Goal: Information Seeking & Learning: Learn about a topic

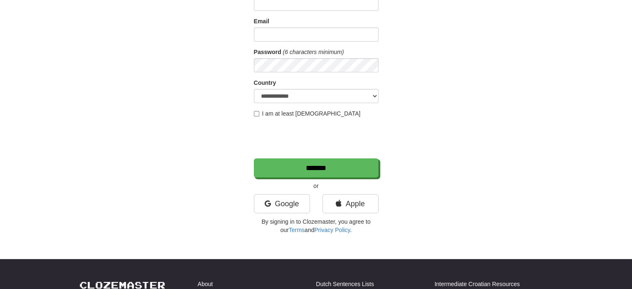
scroll to position [83, 0]
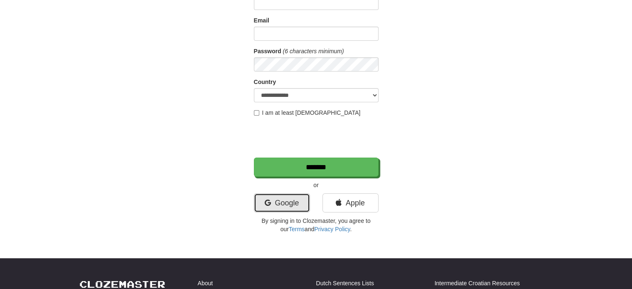
click at [282, 202] on link "Google" at bounding box center [282, 202] width 56 height 19
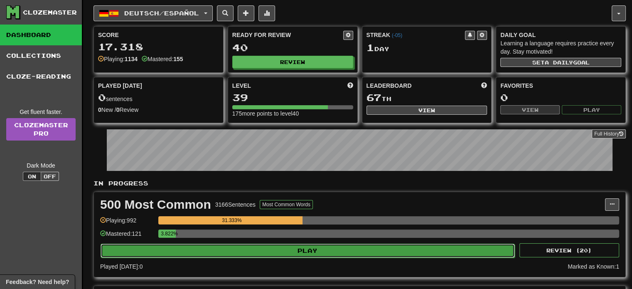
click at [364, 253] on button "Play" at bounding box center [308, 251] width 414 height 14
select select "**"
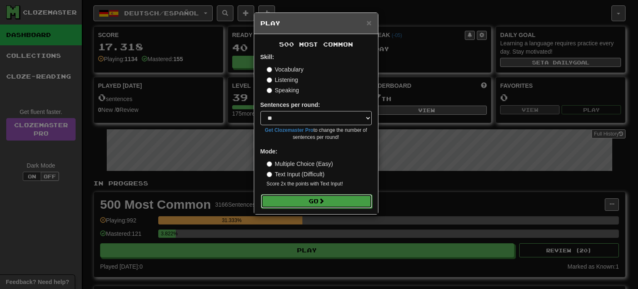
click at [349, 195] on button "Go" at bounding box center [316, 201] width 111 height 14
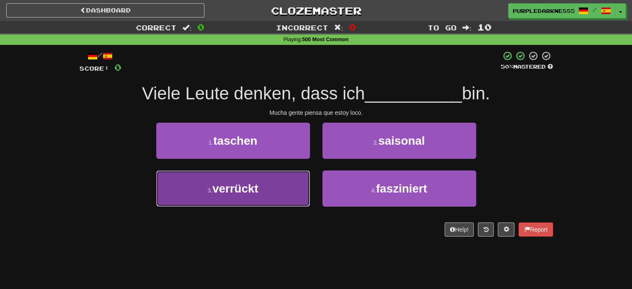
click at [271, 189] on button "3 . verrückt" at bounding box center [233, 188] width 154 height 36
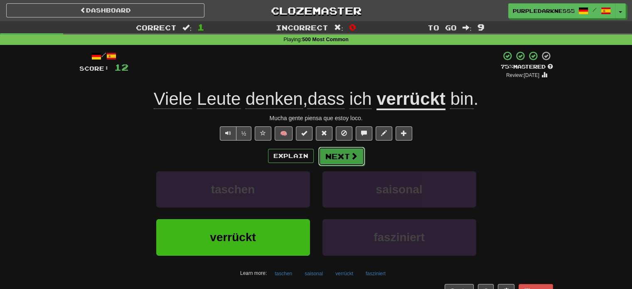
click at [338, 154] on button "Next" at bounding box center [341, 156] width 47 height 19
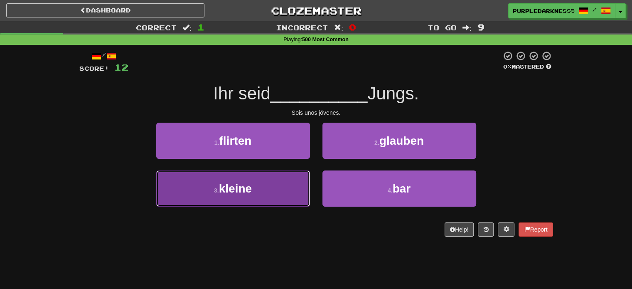
click at [256, 198] on button "3 . kleine" at bounding box center [233, 188] width 154 height 36
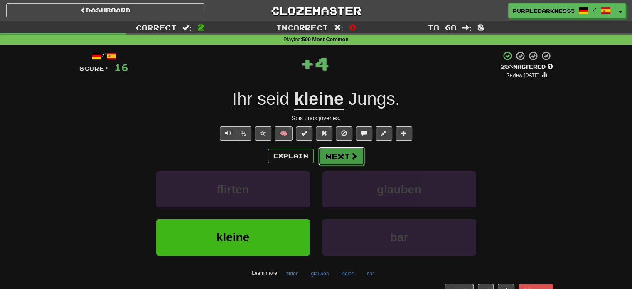
click at [345, 157] on button "Next" at bounding box center [341, 156] width 47 height 19
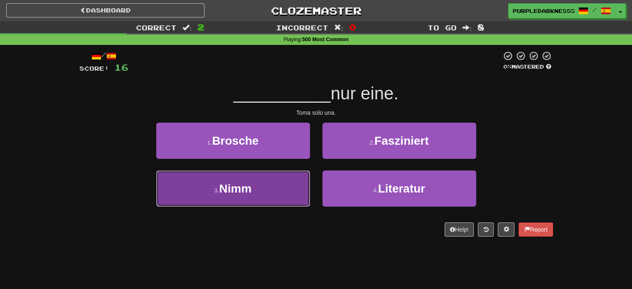
click at [213, 190] on button "3 . Nimm" at bounding box center [233, 188] width 154 height 36
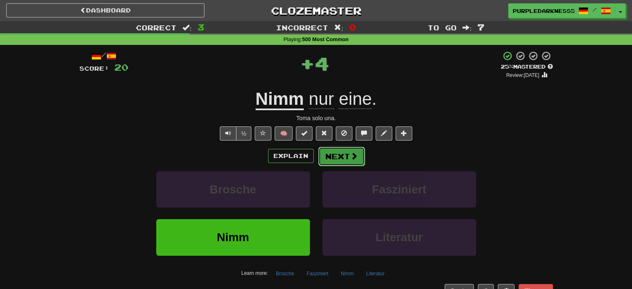
click at [345, 154] on button "Next" at bounding box center [341, 156] width 47 height 19
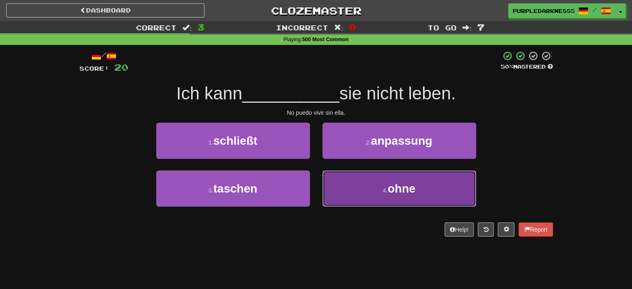
click at [362, 185] on button "4 . ohne" at bounding box center [399, 188] width 154 height 36
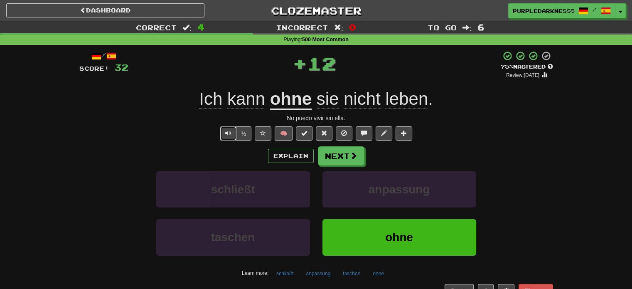
click at [221, 132] on button "Text-to-speech controls" at bounding box center [228, 133] width 17 height 14
click at [226, 133] on span "Text-to-speech controls" at bounding box center [228, 133] width 6 height 6
click at [341, 153] on button "Next" at bounding box center [341, 156] width 47 height 19
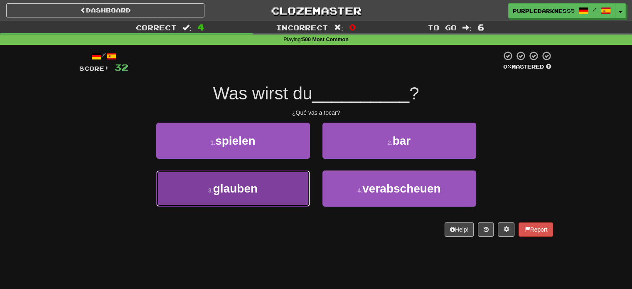
click at [257, 189] on span "glauben" at bounding box center [235, 188] width 44 height 13
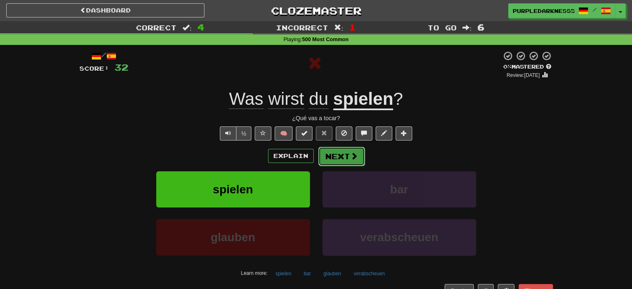
click at [339, 158] on button "Next" at bounding box center [341, 156] width 47 height 19
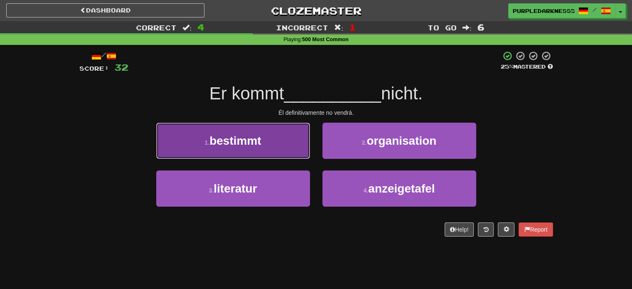
click at [264, 150] on button "1 . bestimmt" at bounding box center [233, 141] width 154 height 36
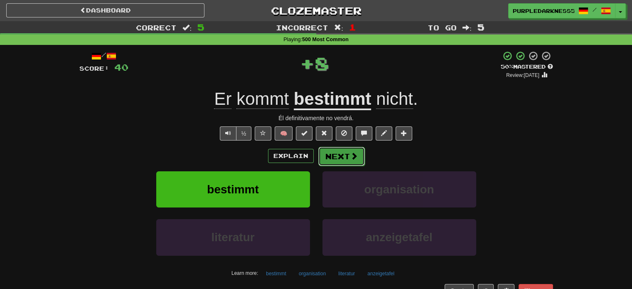
click at [352, 159] on span at bounding box center [353, 155] width 7 height 7
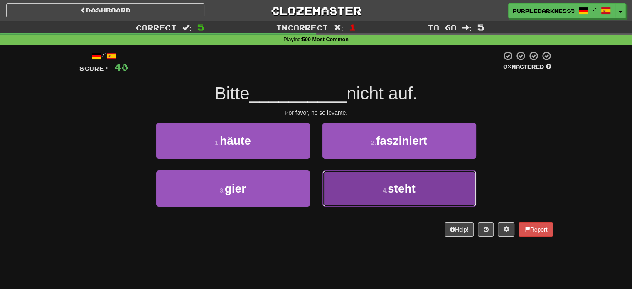
click at [378, 186] on button "4 . steht" at bounding box center [399, 188] width 154 height 36
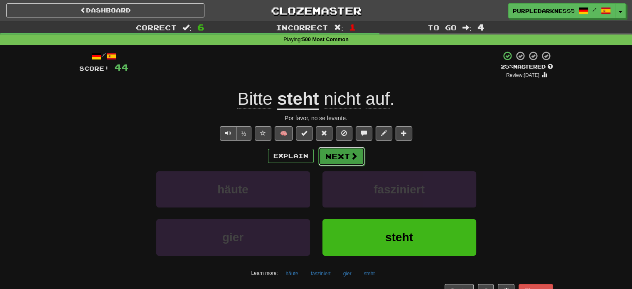
click at [339, 154] on button "Next" at bounding box center [341, 156] width 47 height 19
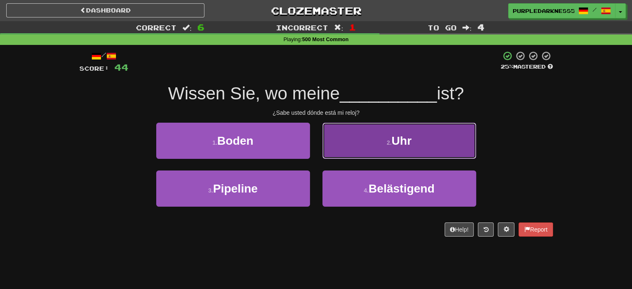
click at [377, 136] on button "2 . Uhr" at bounding box center [399, 141] width 154 height 36
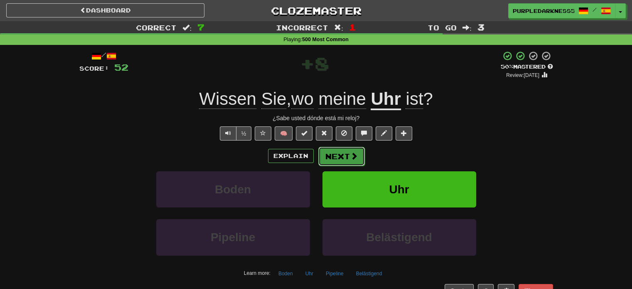
click at [339, 158] on button "Next" at bounding box center [341, 156] width 47 height 19
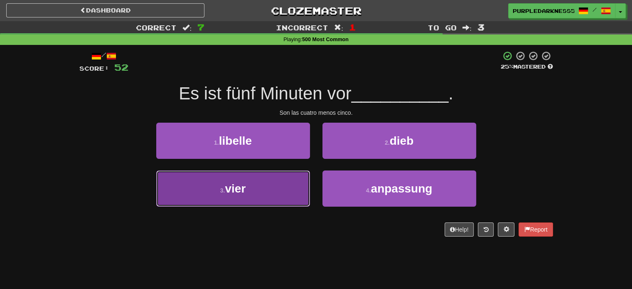
click at [249, 197] on button "3 . vier" at bounding box center [233, 188] width 154 height 36
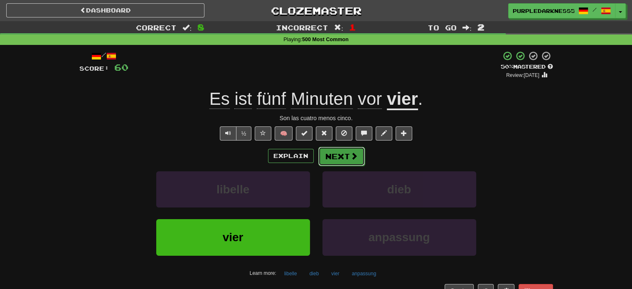
click at [326, 155] on button "Next" at bounding box center [341, 156] width 47 height 19
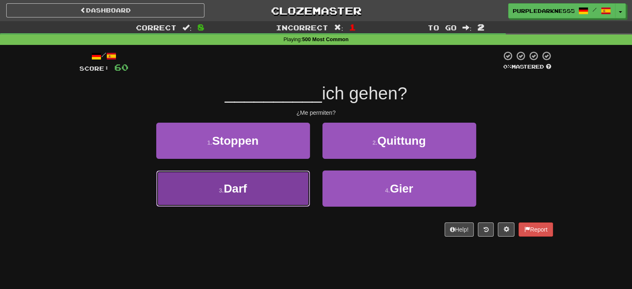
click at [278, 199] on button "3 . Darf" at bounding box center [233, 188] width 154 height 36
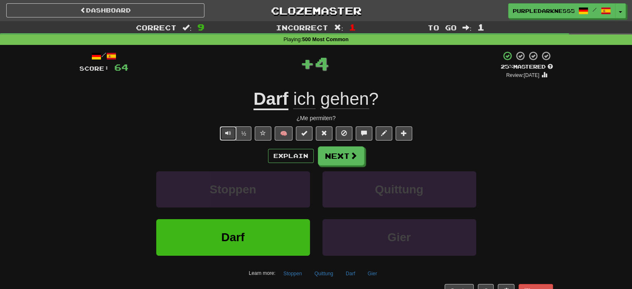
click at [234, 128] on button "Text-to-speech controls" at bounding box center [228, 133] width 17 height 14
click at [223, 131] on button "Text-to-speech controls" at bounding box center [228, 133] width 17 height 14
click at [329, 160] on button "Next" at bounding box center [341, 156] width 47 height 19
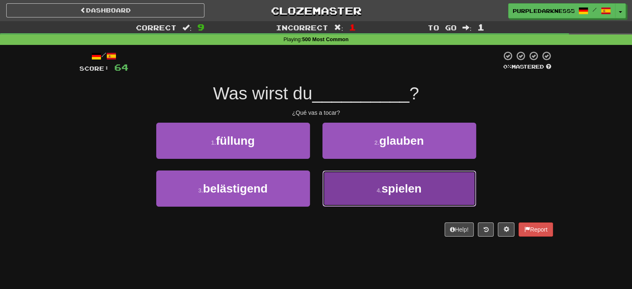
click at [345, 186] on button "4 . spielen" at bounding box center [399, 188] width 154 height 36
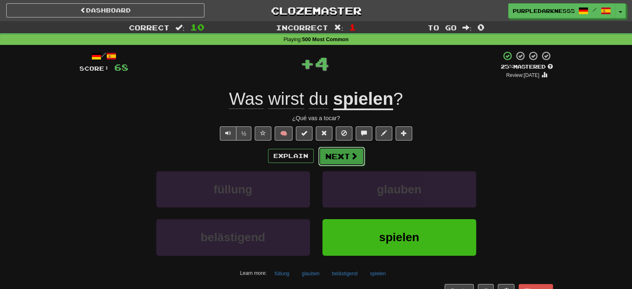
click at [328, 153] on button "Next" at bounding box center [341, 156] width 47 height 19
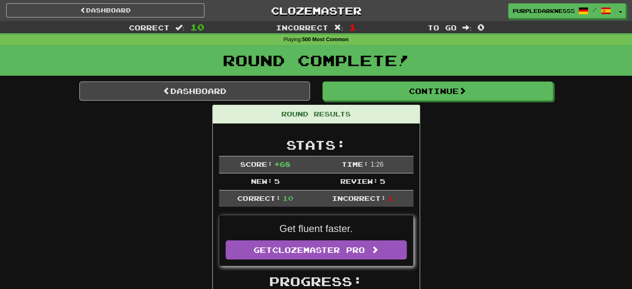
click at [344, 76] on div "Round Complete!" at bounding box center [316, 63] width 632 height 37
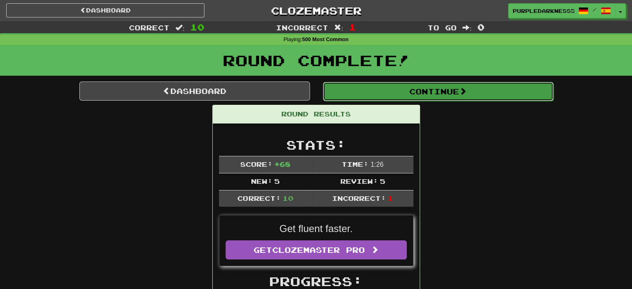
click at [341, 86] on button "Continue" at bounding box center [438, 91] width 231 height 19
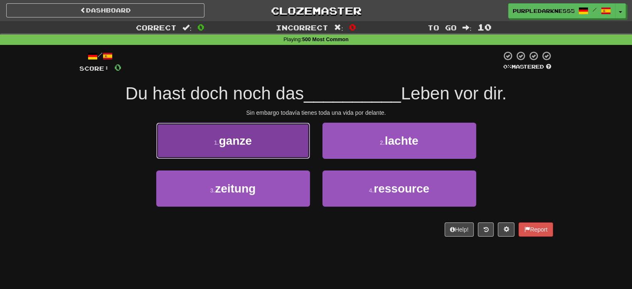
click at [251, 148] on button "1 . ganze" at bounding box center [233, 141] width 154 height 36
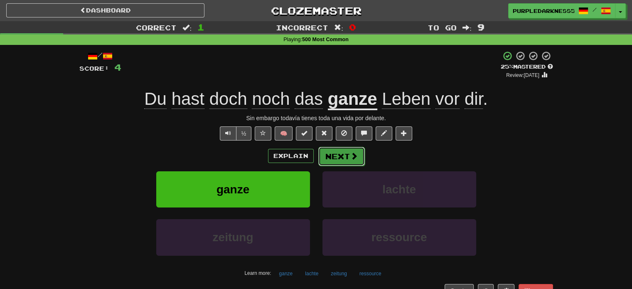
click at [356, 152] on span at bounding box center [353, 155] width 7 height 7
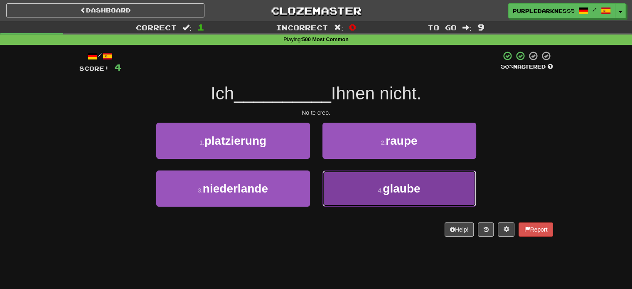
click at [360, 186] on button "4 . glaube" at bounding box center [399, 188] width 154 height 36
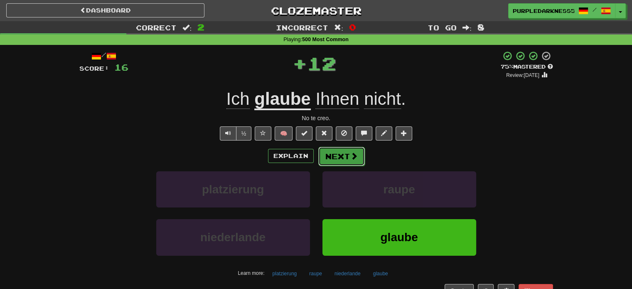
click at [330, 155] on button "Next" at bounding box center [341, 156] width 47 height 19
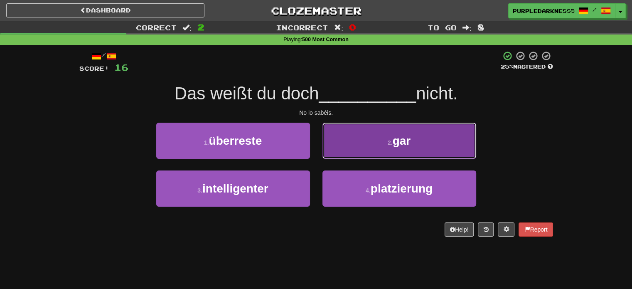
click at [388, 145] on small "2 ." at bounding box center [390, 142] width 5 height 7
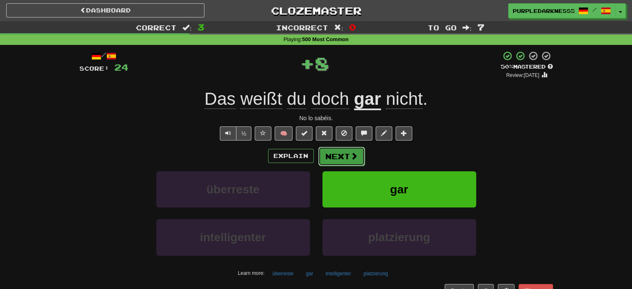
click at [361, 160] on button "Next" at bounding box center [341, 156] width 47 height 19
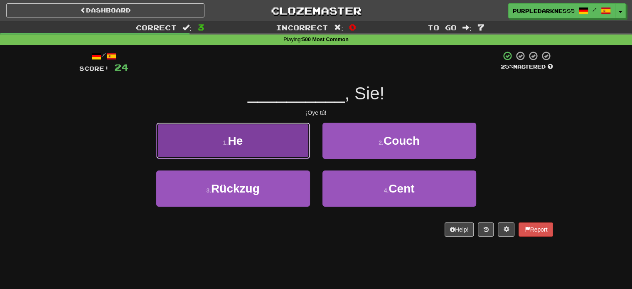
click at [278, 148] on button "1 . He" at bounding box center [233, 141] width 154 height 36
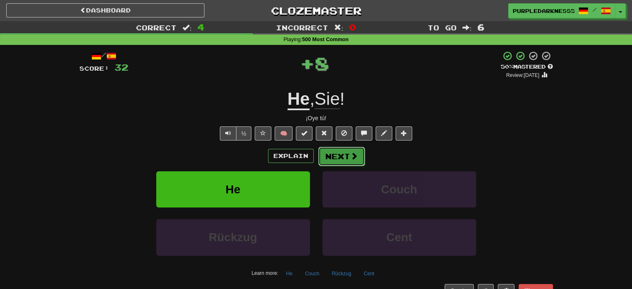
click at [335, 156] on button "Next" at bounding box center [341, 156] width 47 height 19
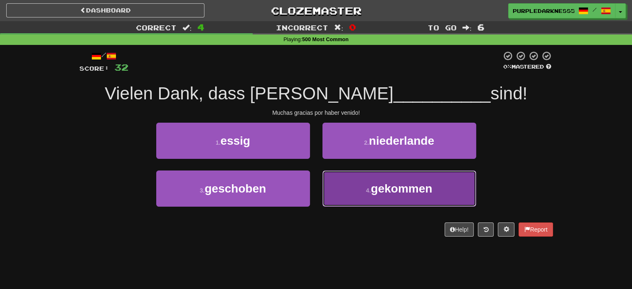
click at [386, 199] on button "4 . gekommen" at bounding box center [399, 188] width 154 height 36
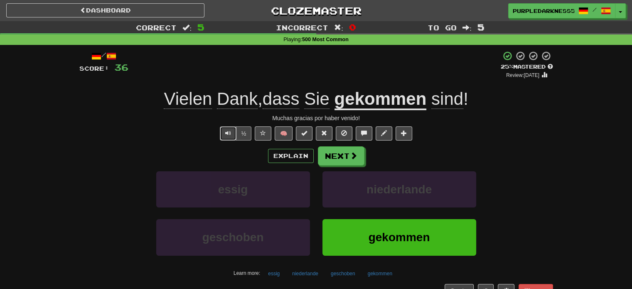
drag, startPoint x: 231, startPoint y: 127, endPoint x: 237, endPoint y: 135, distance: 9.5
click at [234, 132] on button "Text-to-speech controls" at bounding box center [228, 133] width 17 height 14
click at [336, 166] on div "Explain Next essig niederlande geschoben gekommen Learn more: essig niederlande…" at bounding box center [316, 212] width 474 height 133
click at [321, 148] on button "Next" at bounding box center [341, 156] width 47 height 19
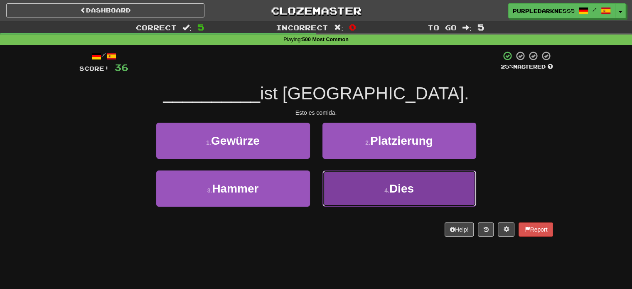
click at [356, 181] on button "4 . Dies" at bounding box center [399, 188] width 154 height 36
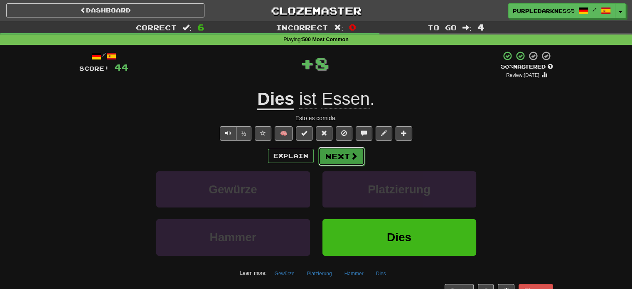
click at [334, 155] on button "Next" at bounding box center [341, 156] width 47 height 19
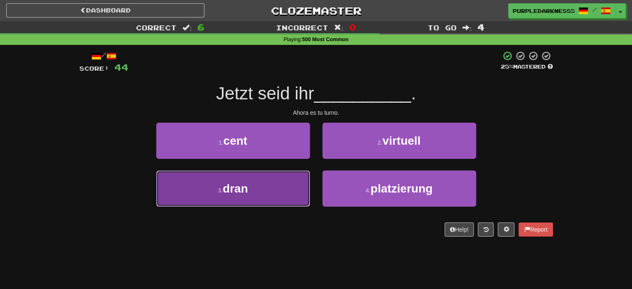
click at [264, 186] on button "3 . dran" at bounding box center [233, 188] width 154 height 36
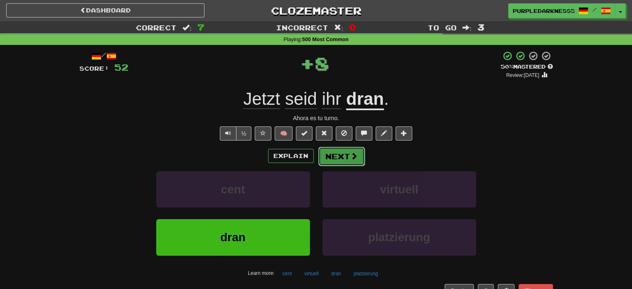
click at [340, 155] on button "Next" at bounding box center [341, 156] width 47 height 19
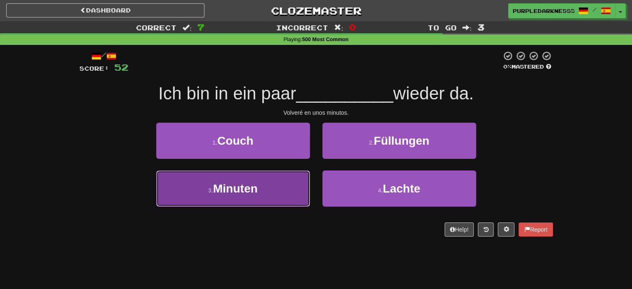
click at [268, 190] on button "3 . Minuten" at bounding box center [233, 188] width 154 height 36
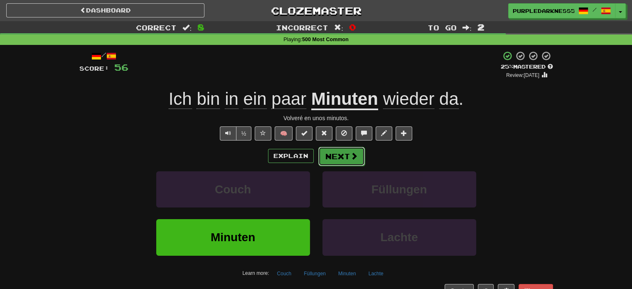
click at [341, 165] on button "Next" at bounding box center [341, 156] width 47 height 19
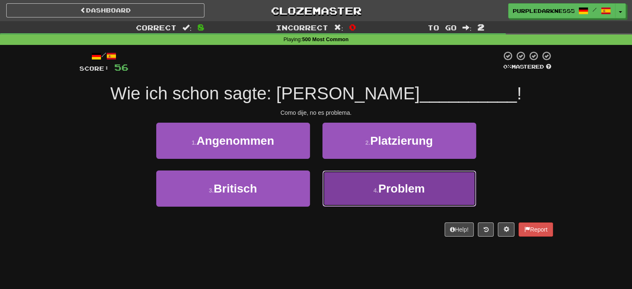
click at [410, 187] on span "Problem" at bounding box center [401, 188] width 47 height 13
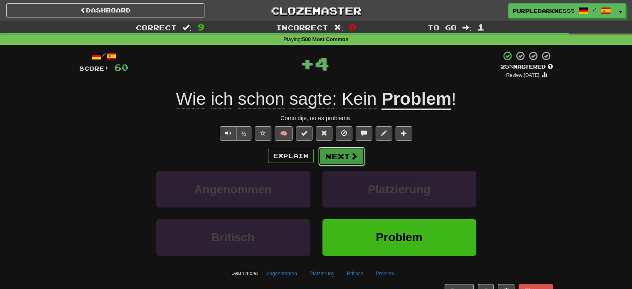
click at [352, 155] on span at bounding box center [353, 155] width 7 height 7
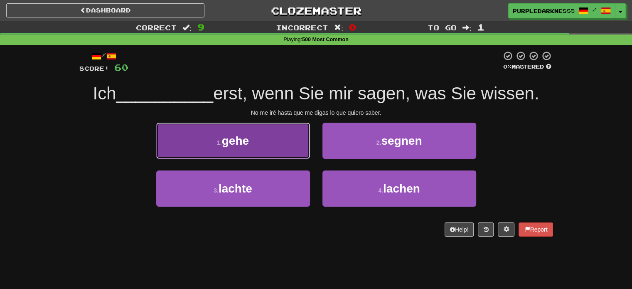
click at [255, 153] on button "1 . gehe" at bounding box center [233, 141] width 154 height 36
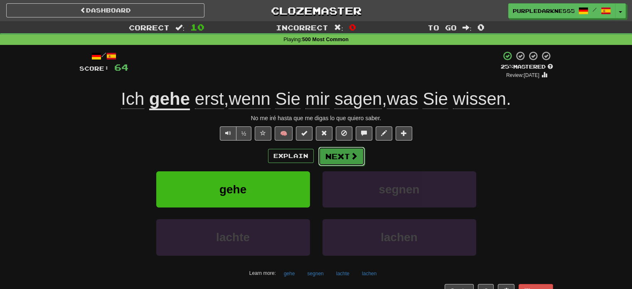
click at [356, 156] on span at bounding box center [353, 155] width 7 height 7
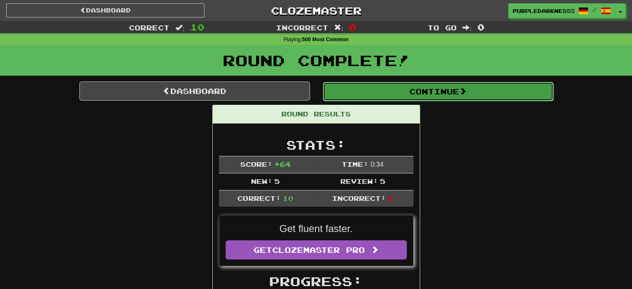
click at [346, 93] on button "Continue" at bounding box center [438, 91] width 231 height 19
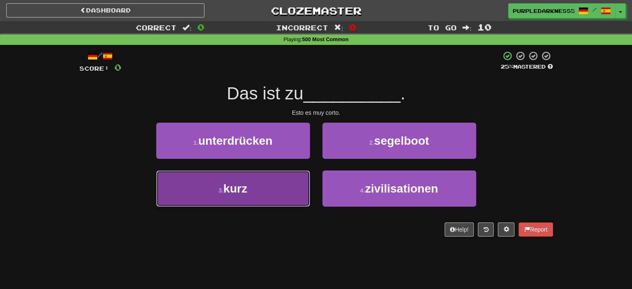
click at [256, 184] on button "3 . kurz" at bounding box center [233, 188] width 154 height 36
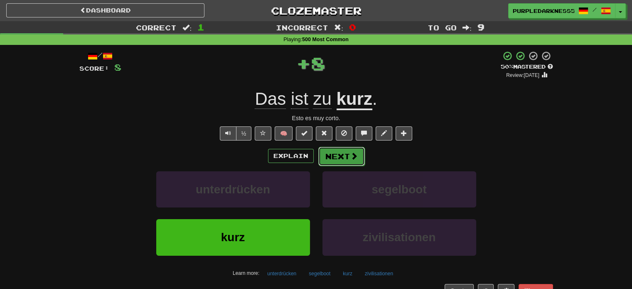
click at [343, 156] on button "Next" at bounding box center [341, 156] width 47 height 19
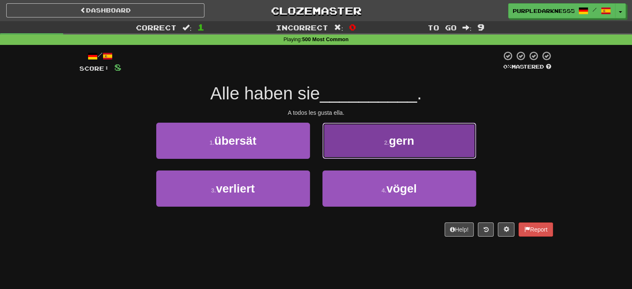
click at [369, 147] on button "2 . gern" at bounding box center [399, 141] width 154 height 36
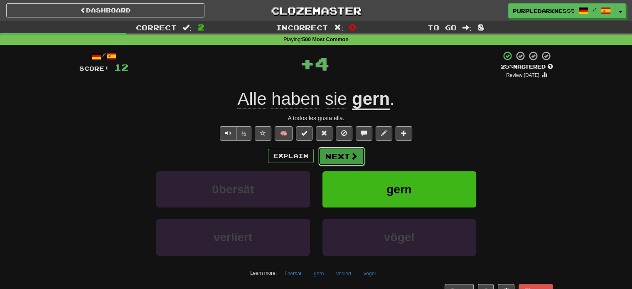
click at [352, 155] on span at bounding box center [353, 155] width 7 height 7
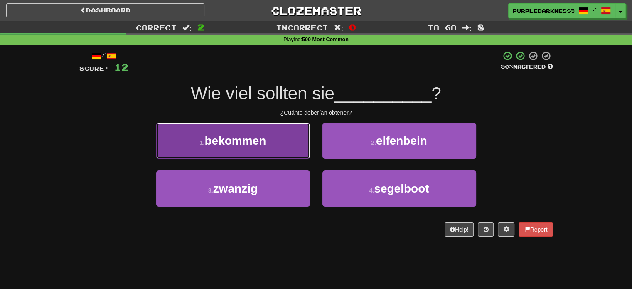
click at [258, 136] on span "bekommen" at bounding box center [235, 140] width 62 height 13
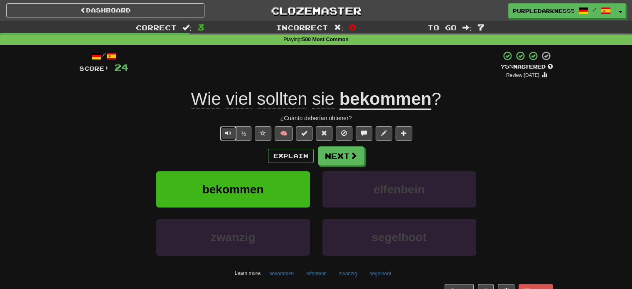
click at [234, 131] on button "Text-to-speech controls" at bounding box center [228, 133] width 17 height 14
click at [230, 135] on span "Text-to-speech controls" at bounding box center [228, 133] width 6 height 6
click at [229, 137] on button "Text-to-speech controls" at bounding box center [228, 133] width 17 height 14
click at [350, 153] on span at bounding box center [353, 155] width 7 height 7
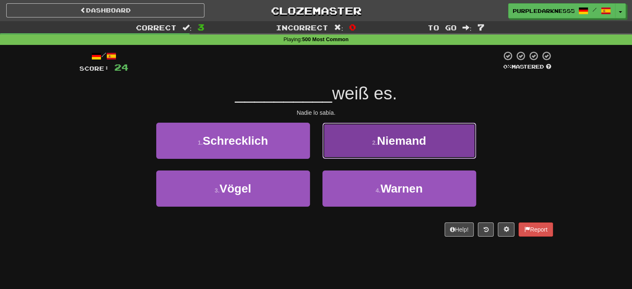
click at [366, 138] on button "2 . Niemand" at bounding box center [399, 141] width 154 height 36
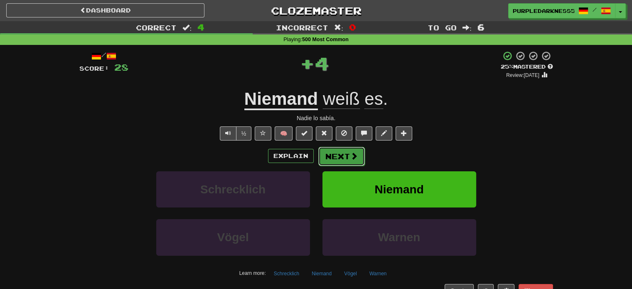
click at [346, 155] on button "Next" at bounding box center [341, 156] width 47 height 19
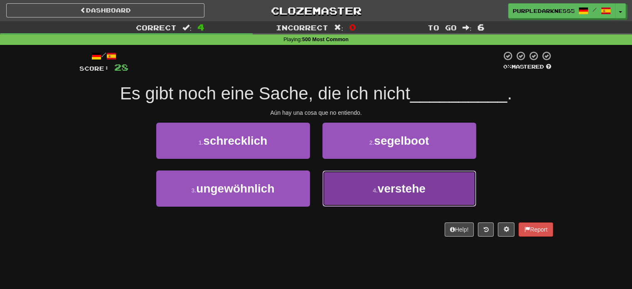
click at [377, 191] on small "4 ." at bounding box center [375, 190] width 5 height 7
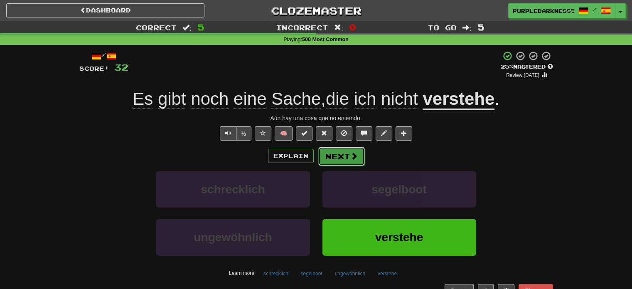
click at [327, 156] on button "Next" at bounding box center [341, 156] width 47 height 19
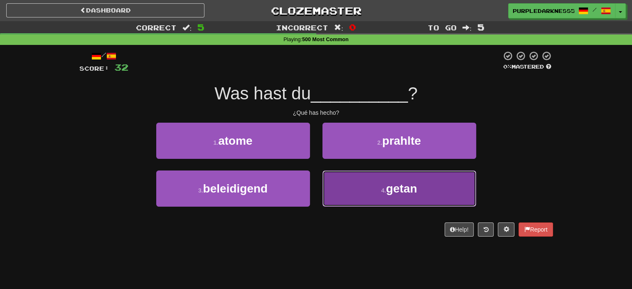
click at [377, 186] on button "4 . getan" at bounding box center [399, 188] width 154 height 36
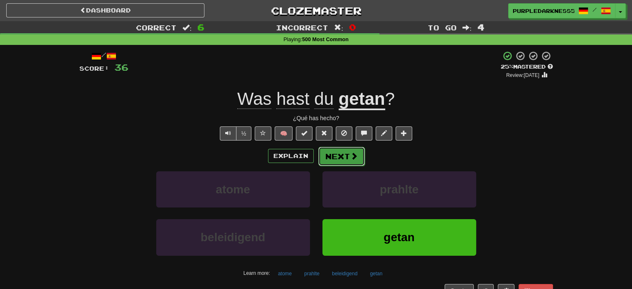
click at [335, 162] on button "Next" at bounding box center [341, 156] width 47 height 19
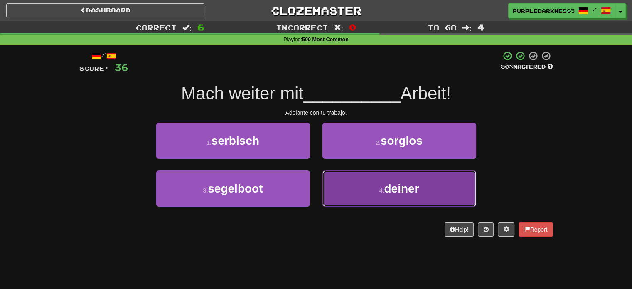
click at [405, 202] on button "4 . deiner" at bounding box center [399, 188] width 154 height 36
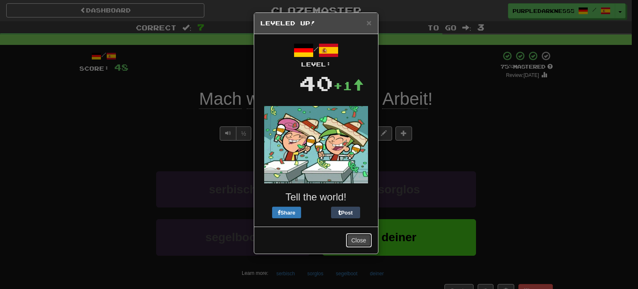
click at [361, 237] on button "Close" at bounding box center [359, 240] width 26 height 14
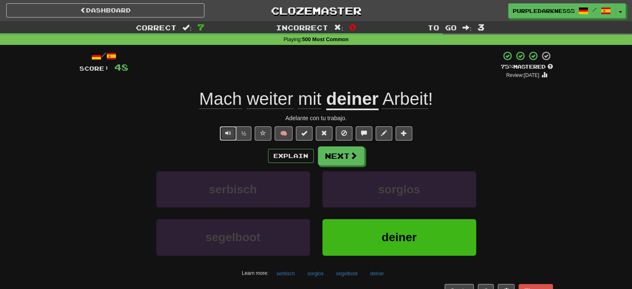
click at [232, 132] on button "Text-to-speech controls" at bounding box center [228, 133] width 17 height 14
click at [350, 236] on button "deiner" at bounding box center [399, 237] width 154 height 36
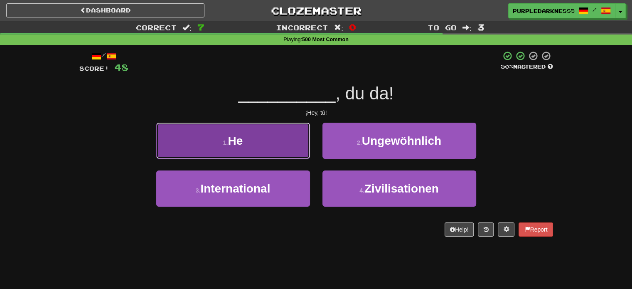
click at [270, 145] on button "1 . He" at bounding box center [233, 141] width 154 height 36
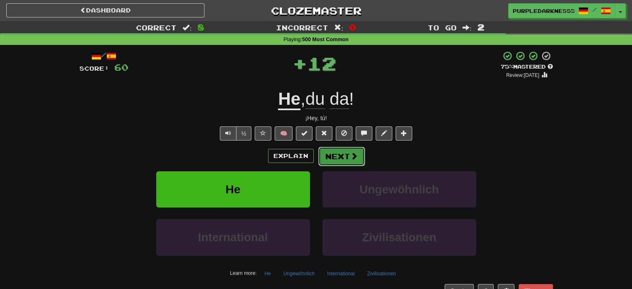
click at [340, 158] on button "Next" at bounding box center [341, 156] width 47 height 19
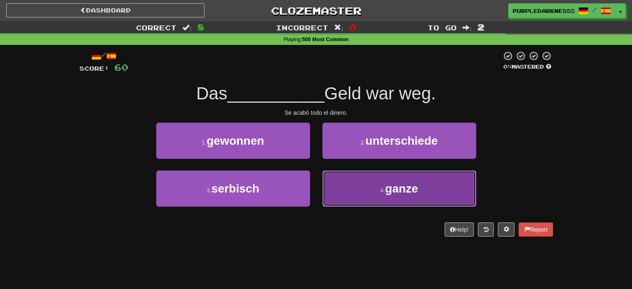
click at [410, 191] on span "ganze" at bounding box center [401, 188] width 33 height 13
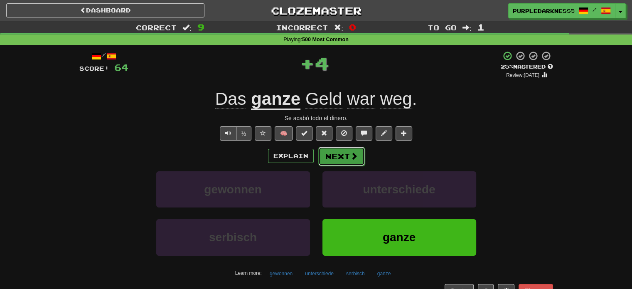
click at [353, 162] on button "Next" at bounding box center [341, 156] width 47 height 19
